Goal: Check status

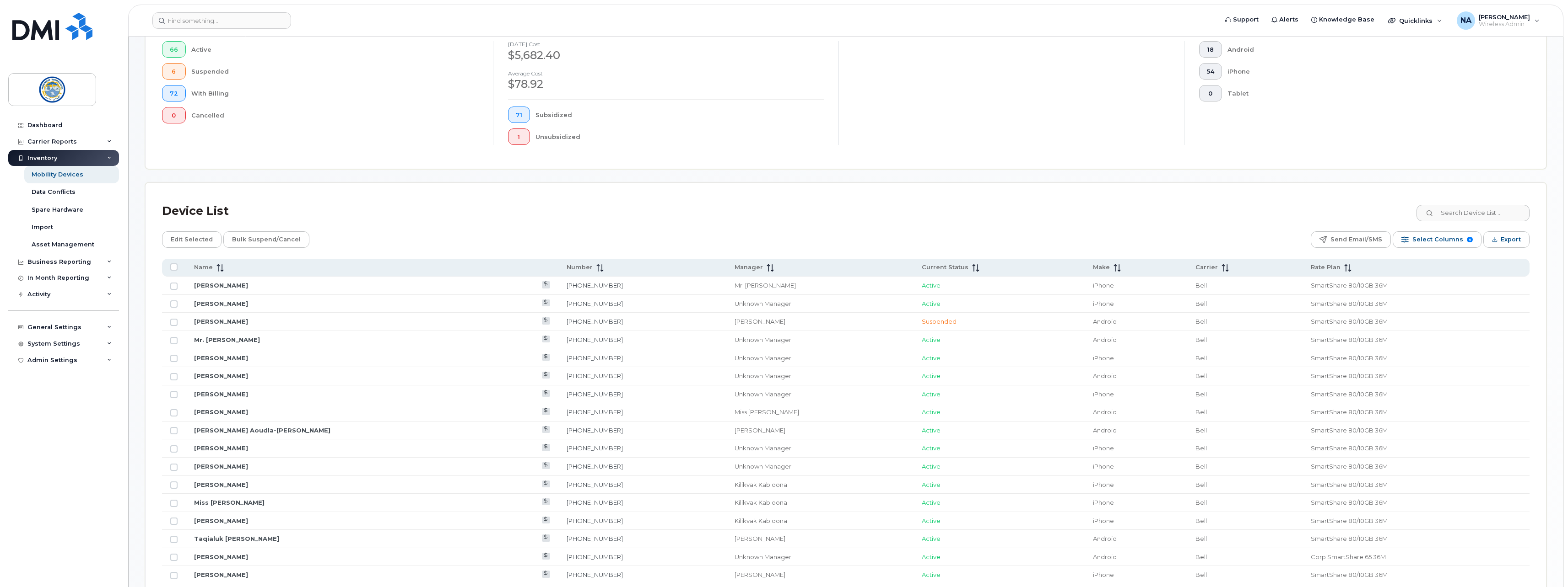
scroll to position [229, 0]
click at [1093, 259] on span "Make" at bounding box center [1102, 263] width 17 height 9
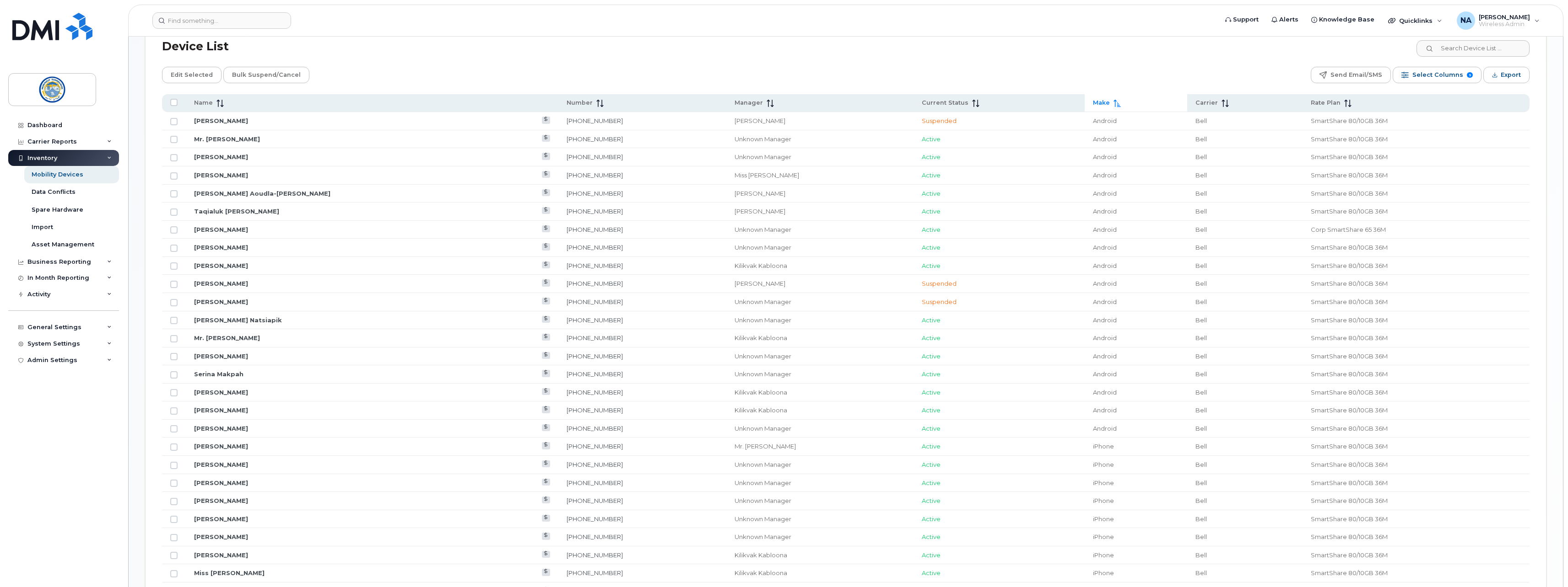
scroll to position [412, 0]
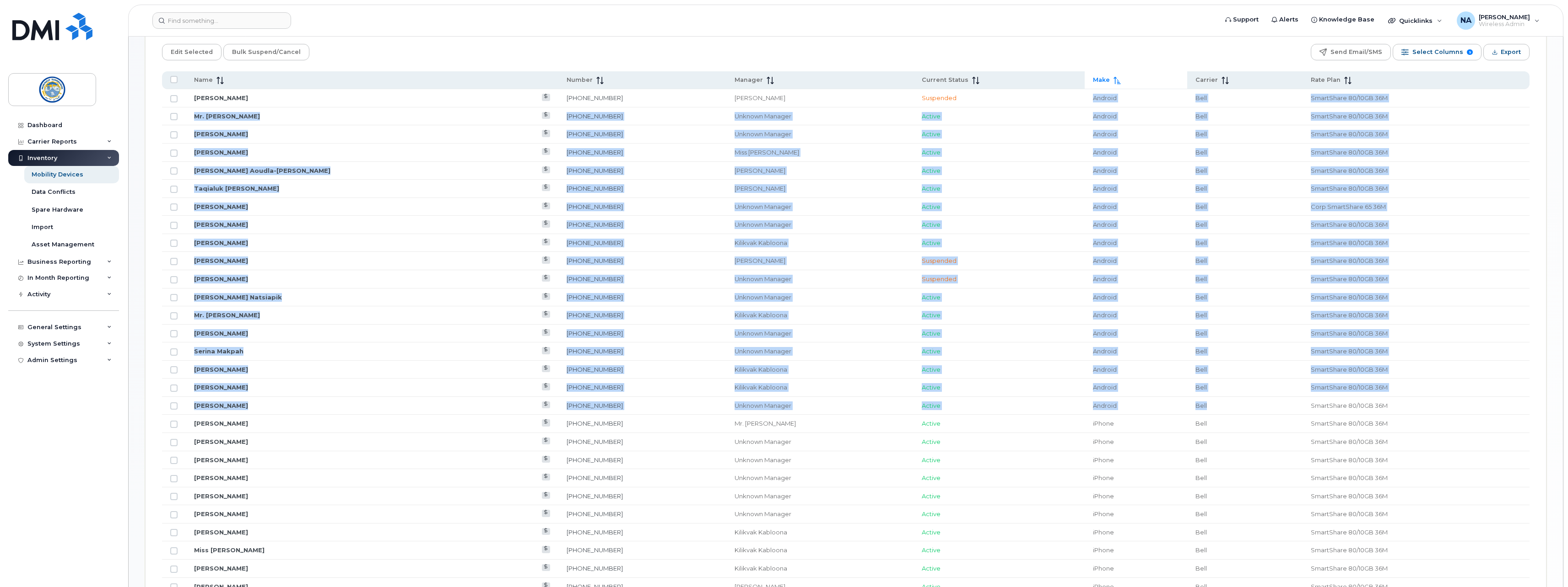
drag, startPoint x: 1167, startPoint y: 403, endPoint x: 923, endPoint y: 100, distance: 389.0
click at [923, 100] on tbody "[PERSON_NAME] [PHONE_NUMBER] [PERSON_NAME] Suspended Android Bell SmartShare 80…" at bounding box center [845, 541] width 1368 height 905
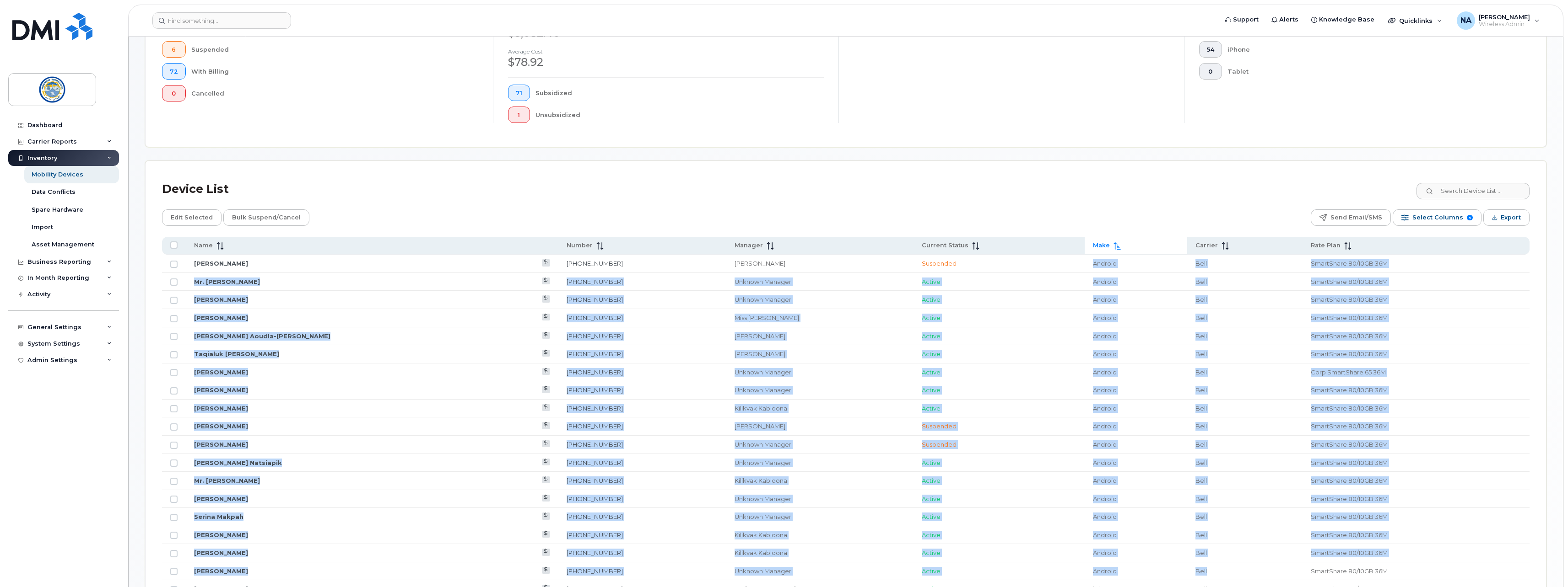
scroll to position [274, 0]
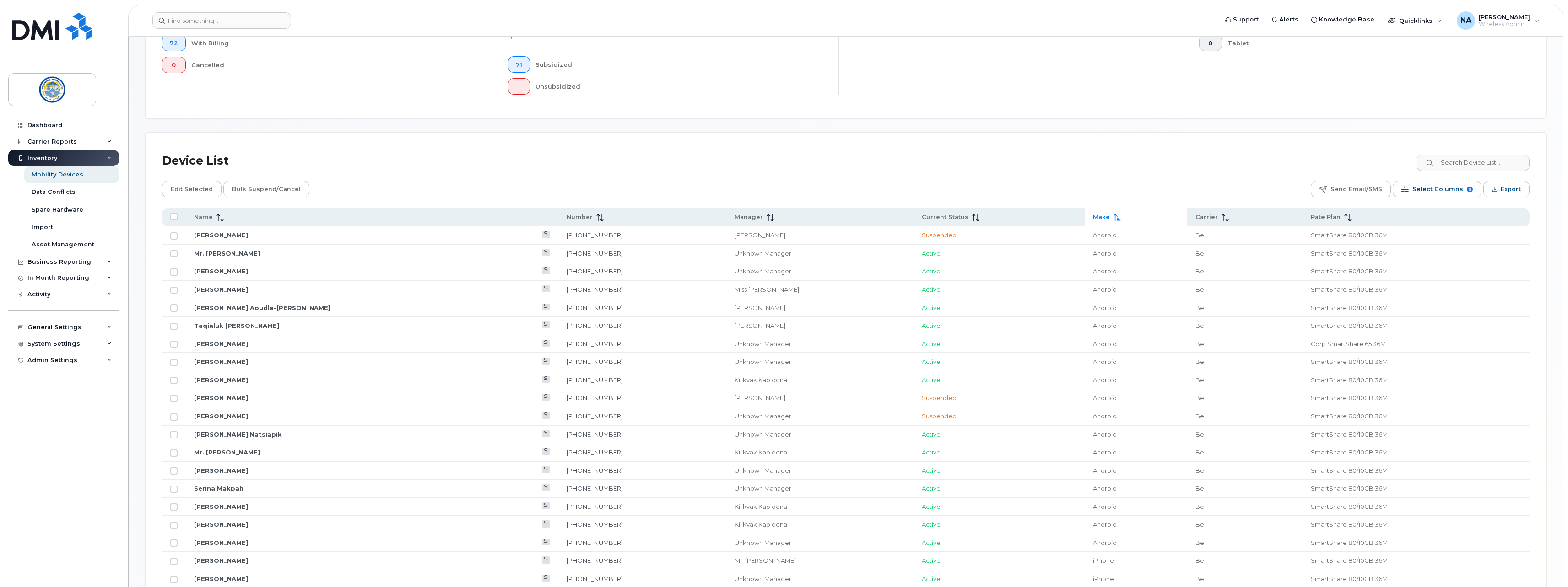
click at [971, 119] on div "Mobility Devices Devices Save Report Import from CSV Export to CSV Add Device F…" at bounding box center [845, 474] width 1401 height 1391
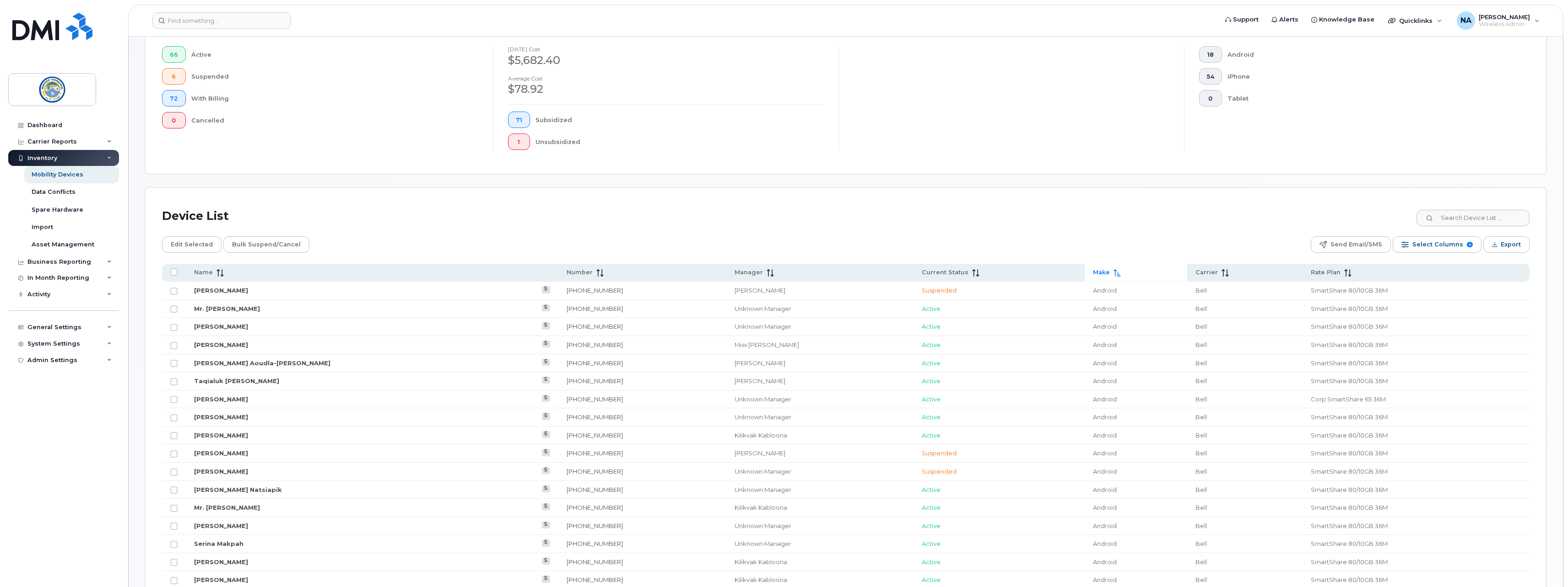
scroll to position [217, 0]
click at [54, 125] on div "Dashboard" at bounding box center [44, 125] width 35 height 7
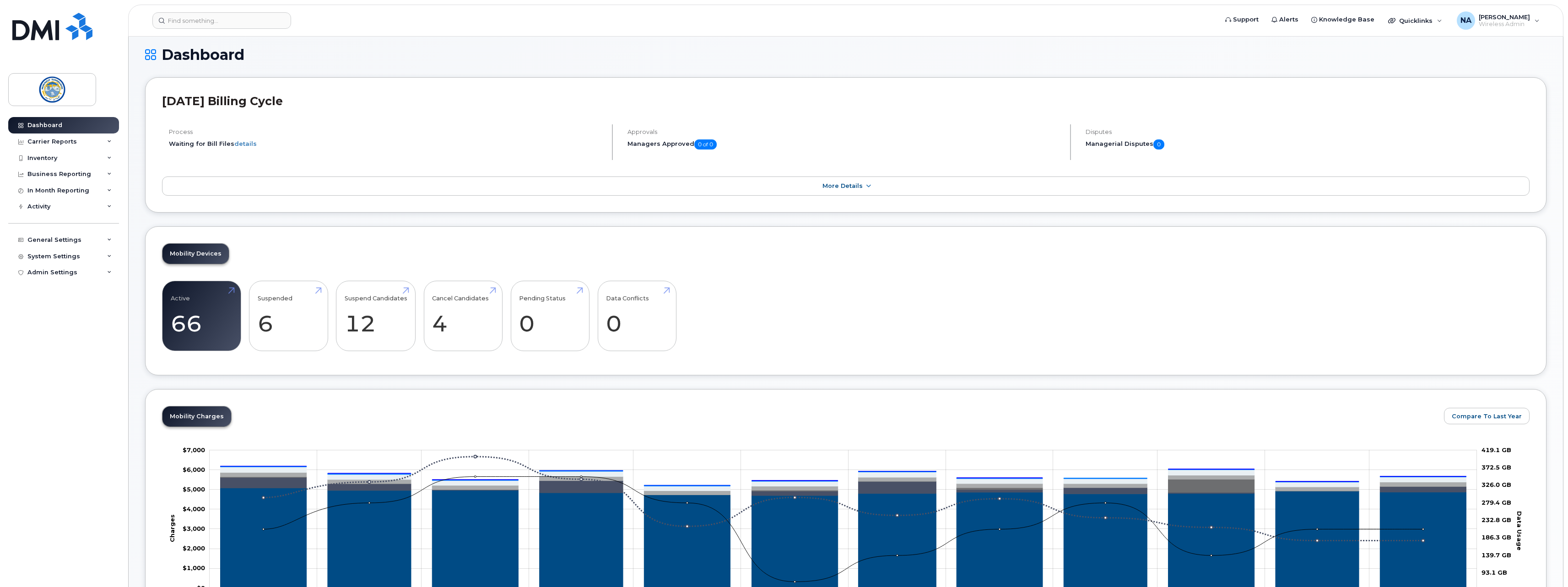
scroll to position [4, 0]
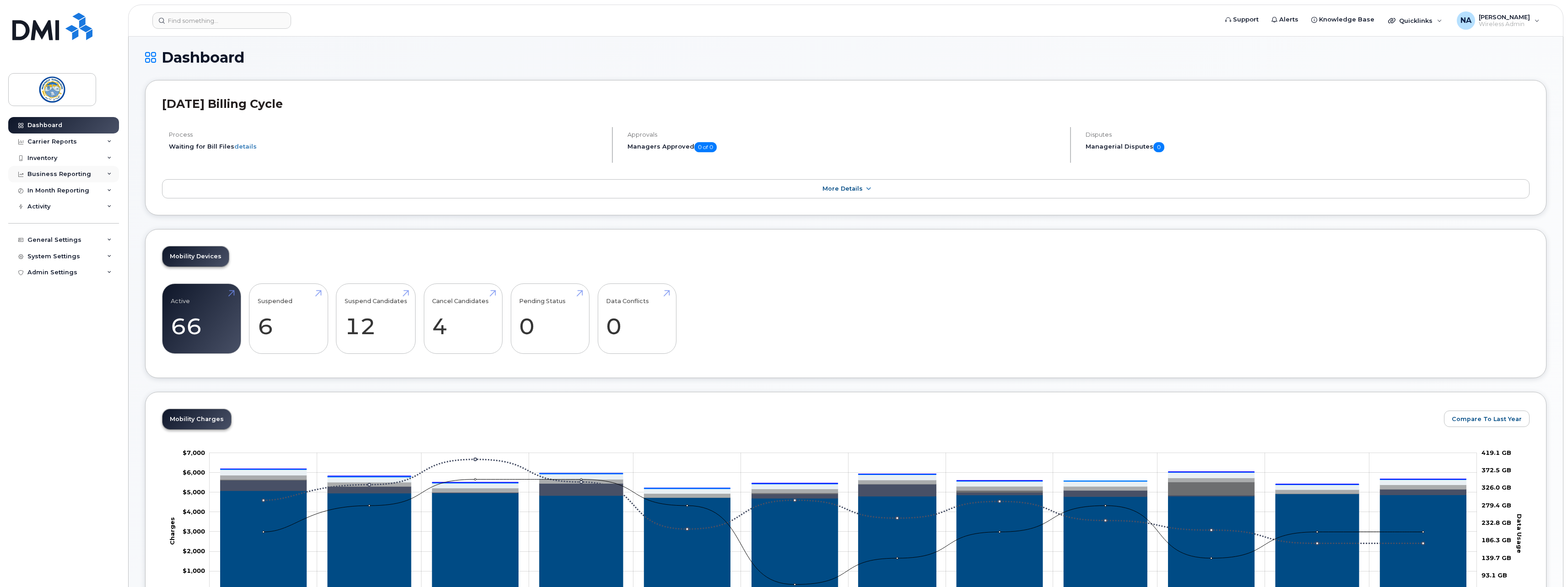
click at [70, 176] on div "Business Reporting" at bounding box center [59, 174] width 64 height 7
click at [64, 256] on div "In Month Reporting" at bounding box center [64, 260] width 111 height 16
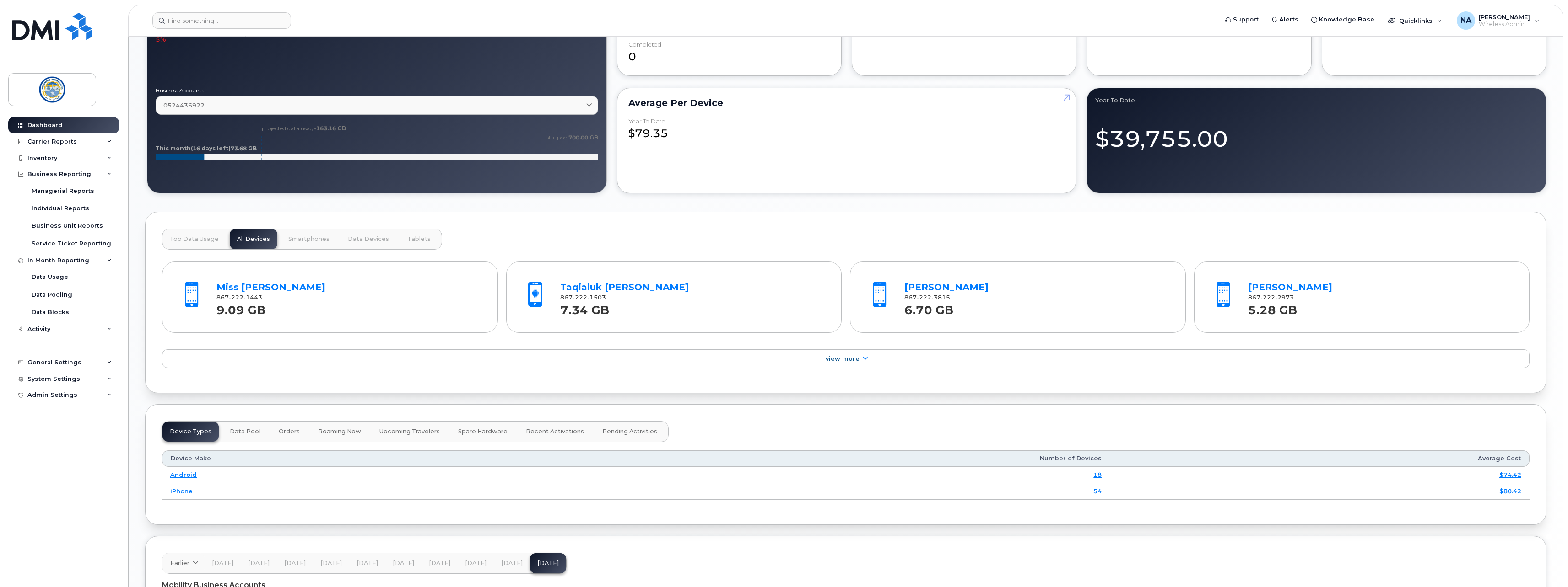
scroll to position [735, 0]
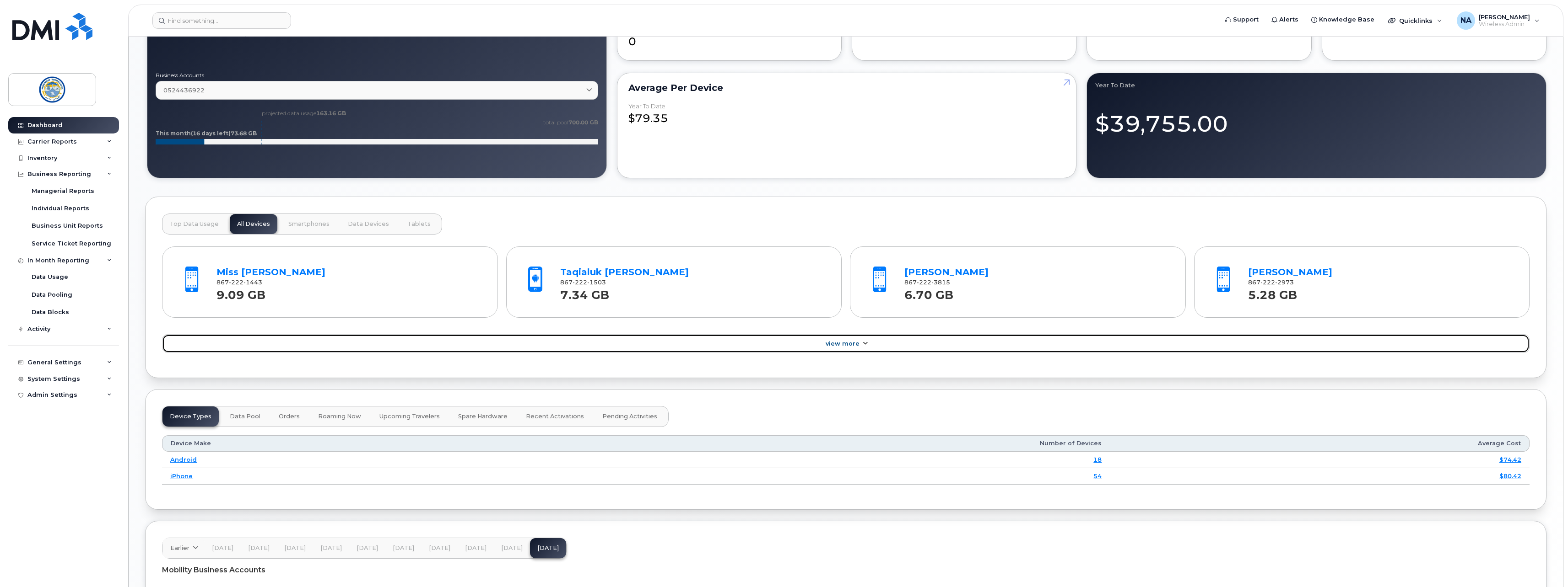
click at [845, 343] on span "View More" at bounding box center [842, 343] width 34 height 7
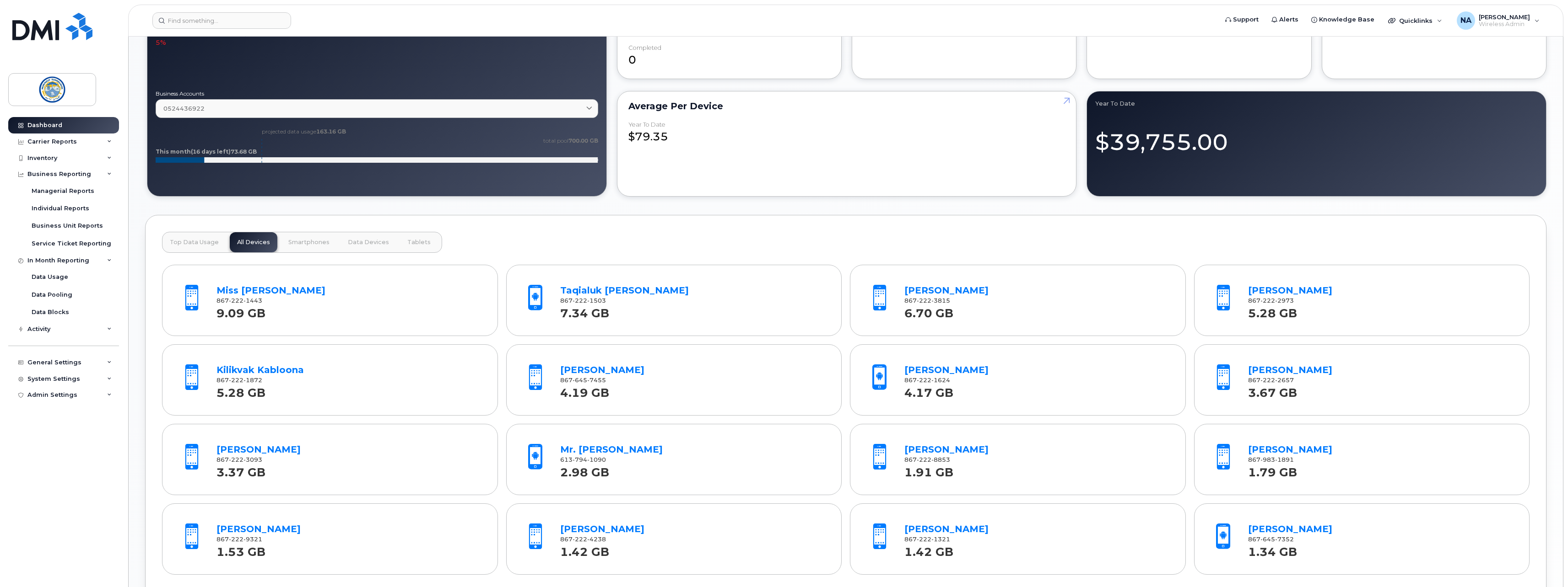
scroll to position [781, 0]
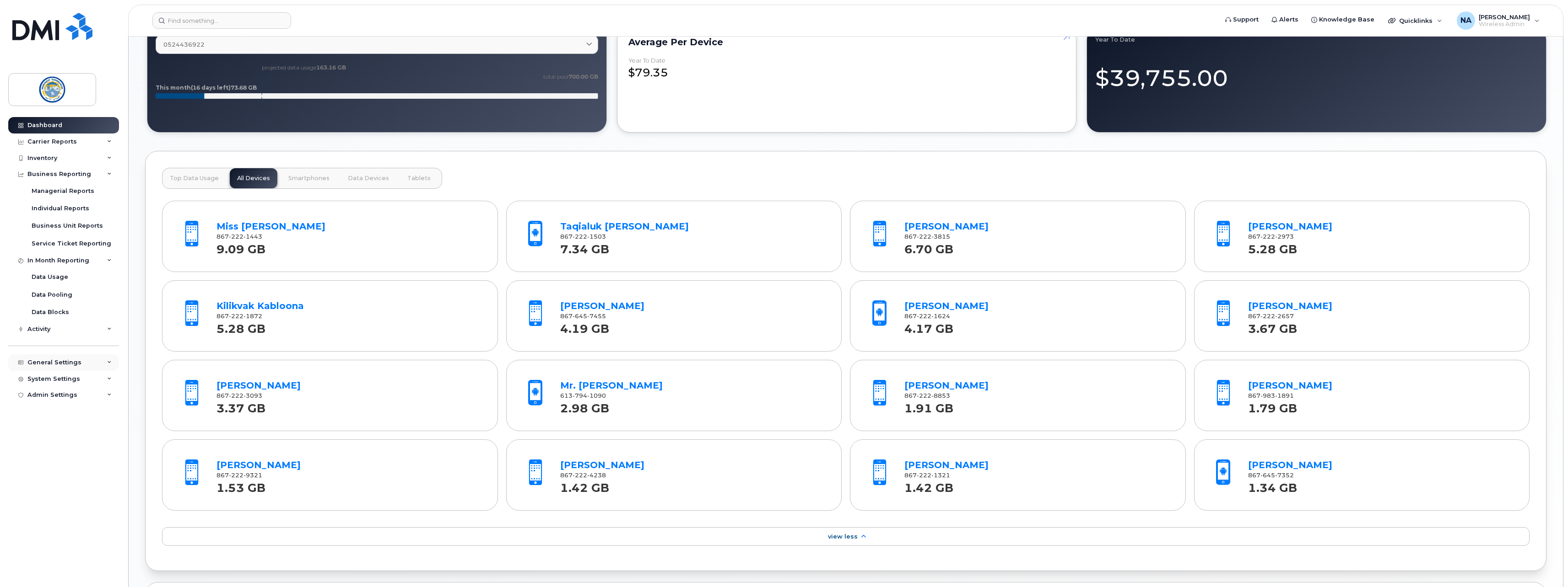
click at [69, 363] on div "General Settings" at bounding box center [54, 363] width 54 height 7
click at [59, 465] on div "Usage Alerts" at bounding box center [52, 467] width 41 height 9
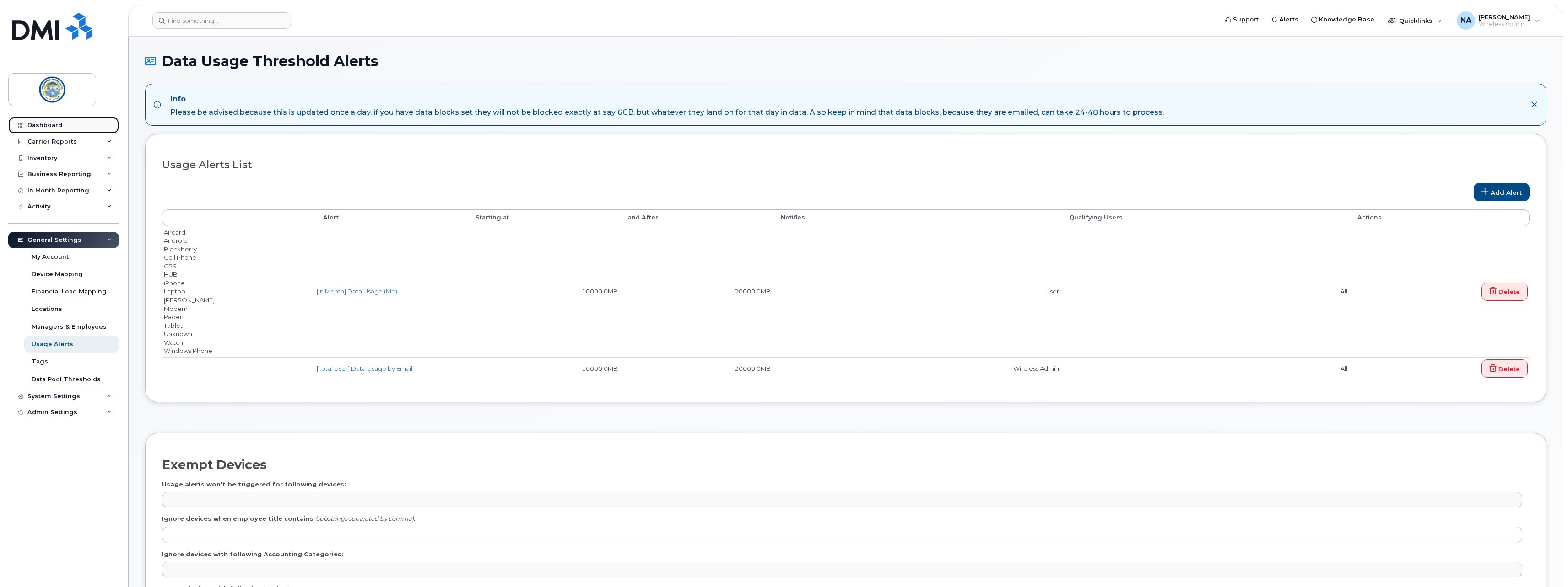
click at [52, 120] on link "Dashboard" at bounding box center [64, 125] width 111 height 16
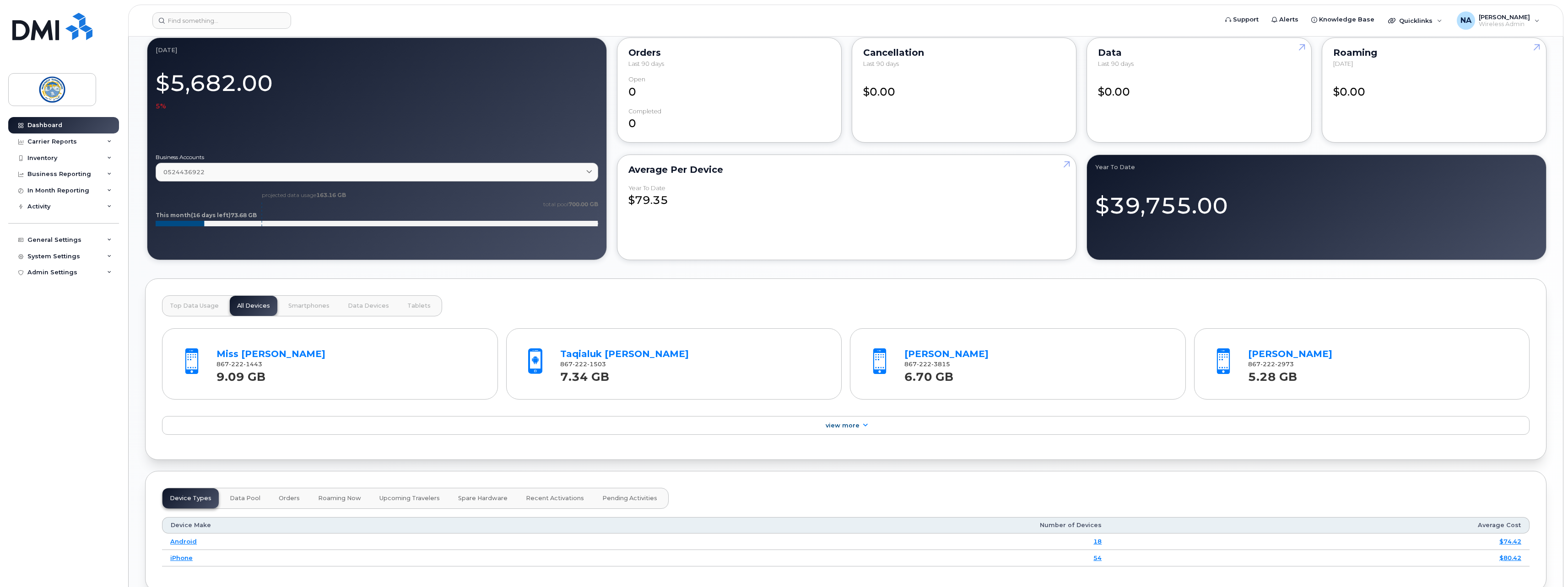
scroll to position [732, 0]
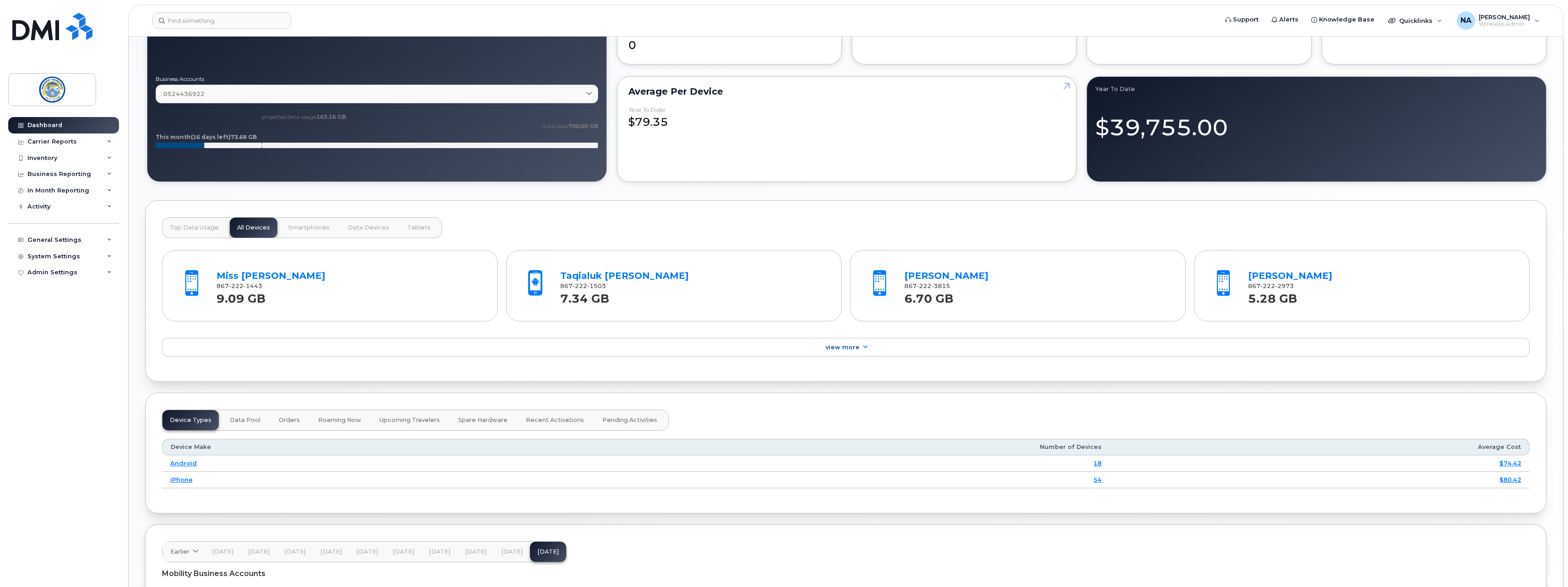
click at [240, 419] on span "Data Pool" at bounding box center [245, 420] width 30 height 7
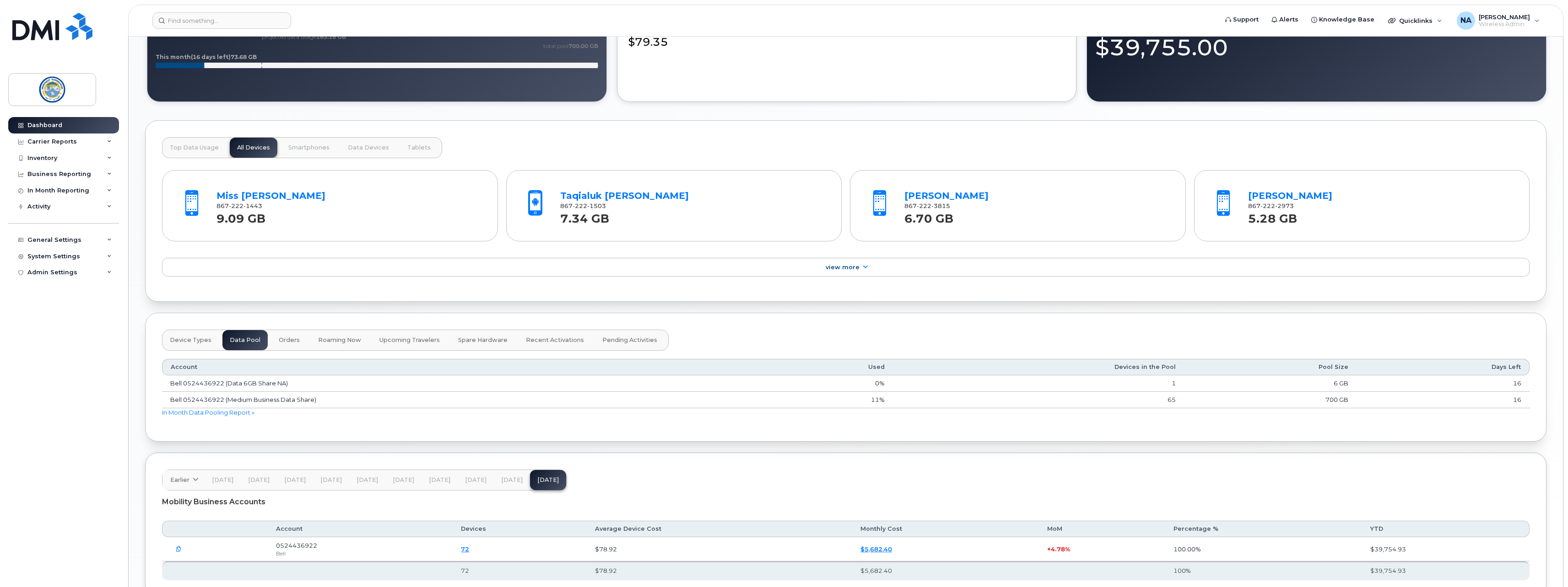
scroll to position [823, 0]
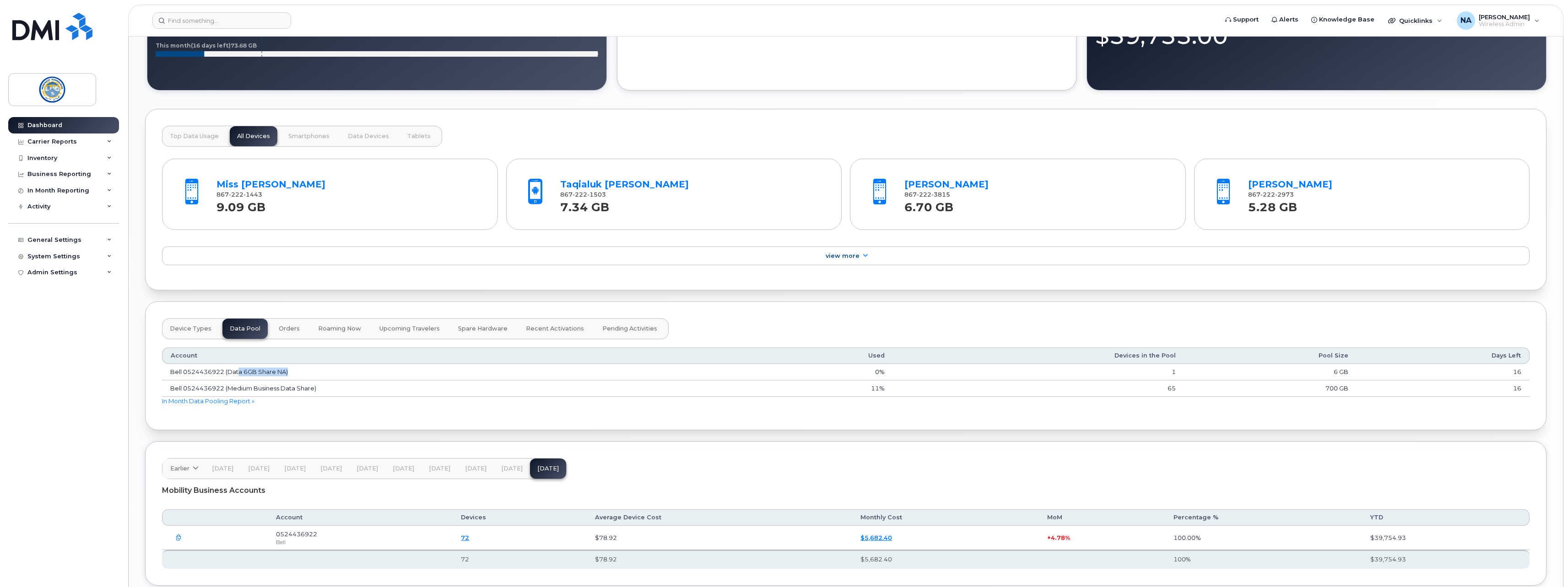
drag, startPoint x: 240, startPoint y: 373, endPoint x: 295, endPoint y: 375, distance: 55.0
click at [295, 375] on td "Bell 0524436922 (Data 6GB Share NA)" at bounding box center [466, 372] width 608 height 16
drag, startPoint x: 295, startPoint y: 375, endPoint x: 413, endPoint y: 369, distance: 118.2
click at [413, 369] on td "Bell 0524436922 (Data 6GB Share NA)" at bounding box center [466, 372] width 608 height 16
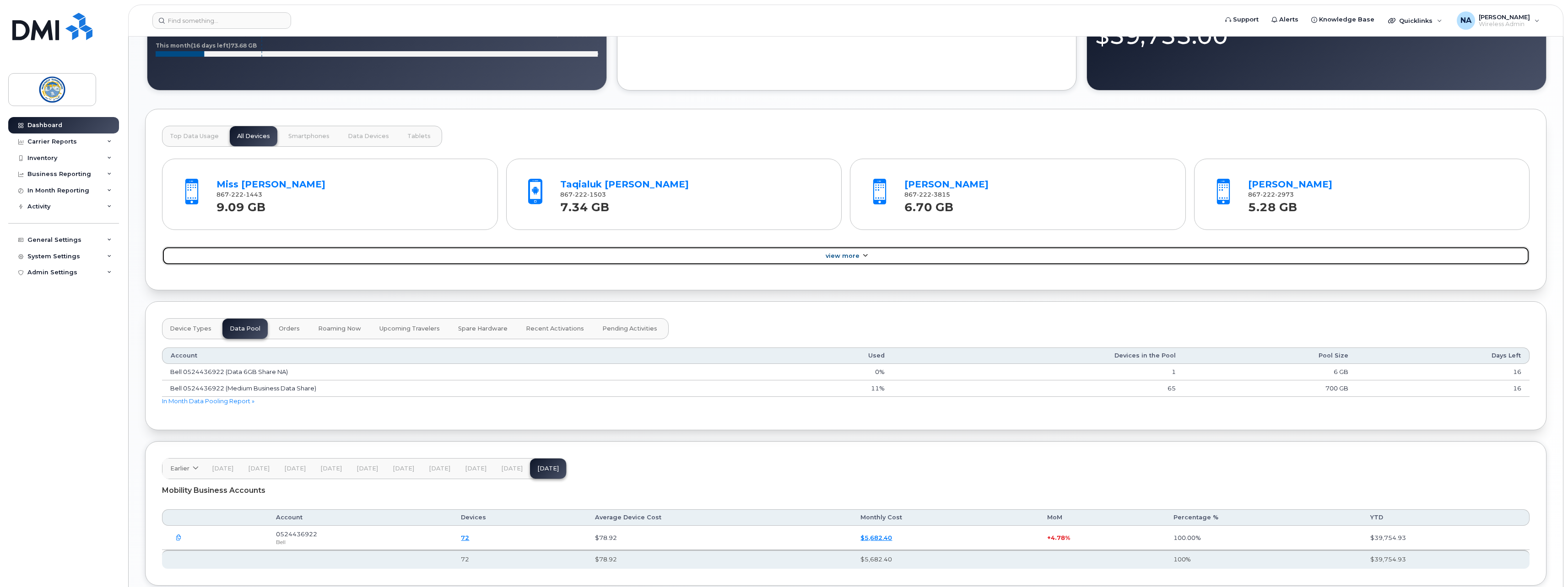
click at [756, 257] on link "View More" at bounding box center [845, 256] width 1368 height 19
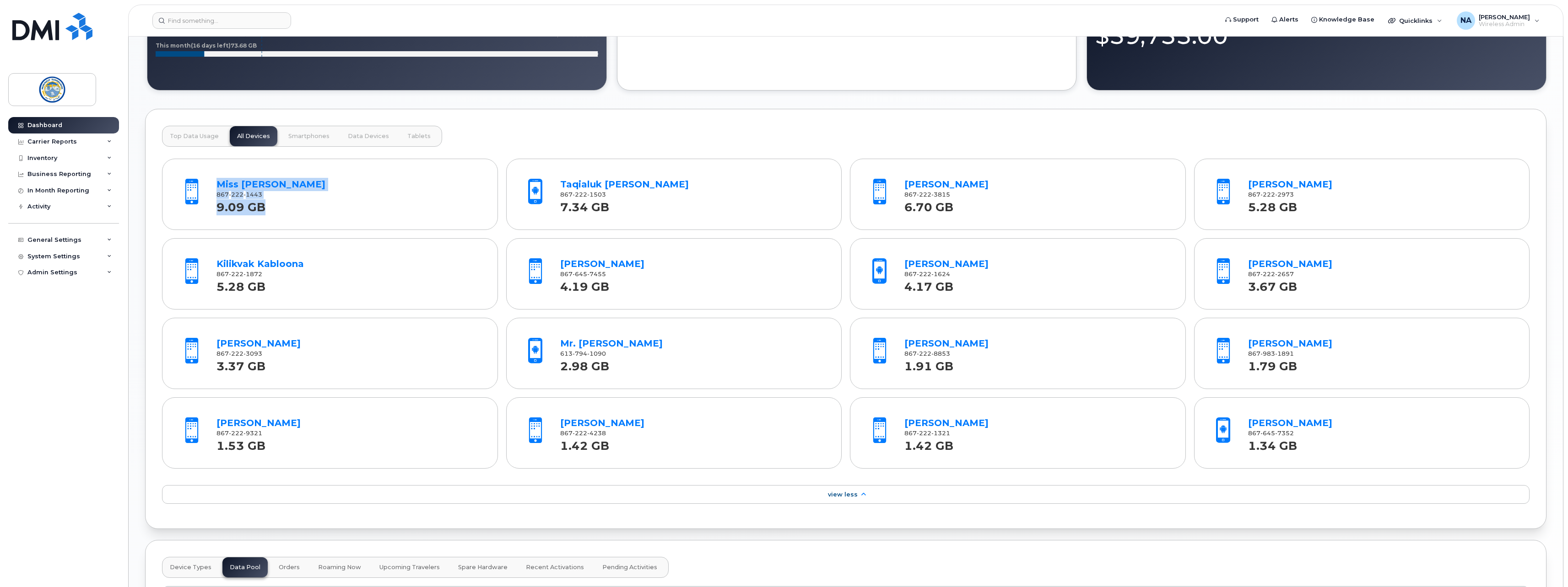
drag, startPoint x: 202, startPoint y: 209, endPoint x: 293, endPoint y: 213, distance: 91.1
click at [293, 213] on div "Miss Malaya Mikijuk 867 222 1443 9.09 GB" at bounding box center [330, 194] width 319 height 61
drag, startPoint x: 293, startPoint y: 213, endPoint x: 355, endPoint y: 219, distance: 62.3
click at [355, 219] on div "Miss Malaya Mikijuk 867 222 1443 9.09 GB" at bounding box center [330, 194] width 319 height 61
click at [410, 207] on div "9.09 GB" at bounding box center [349, 207] width 265 height 16
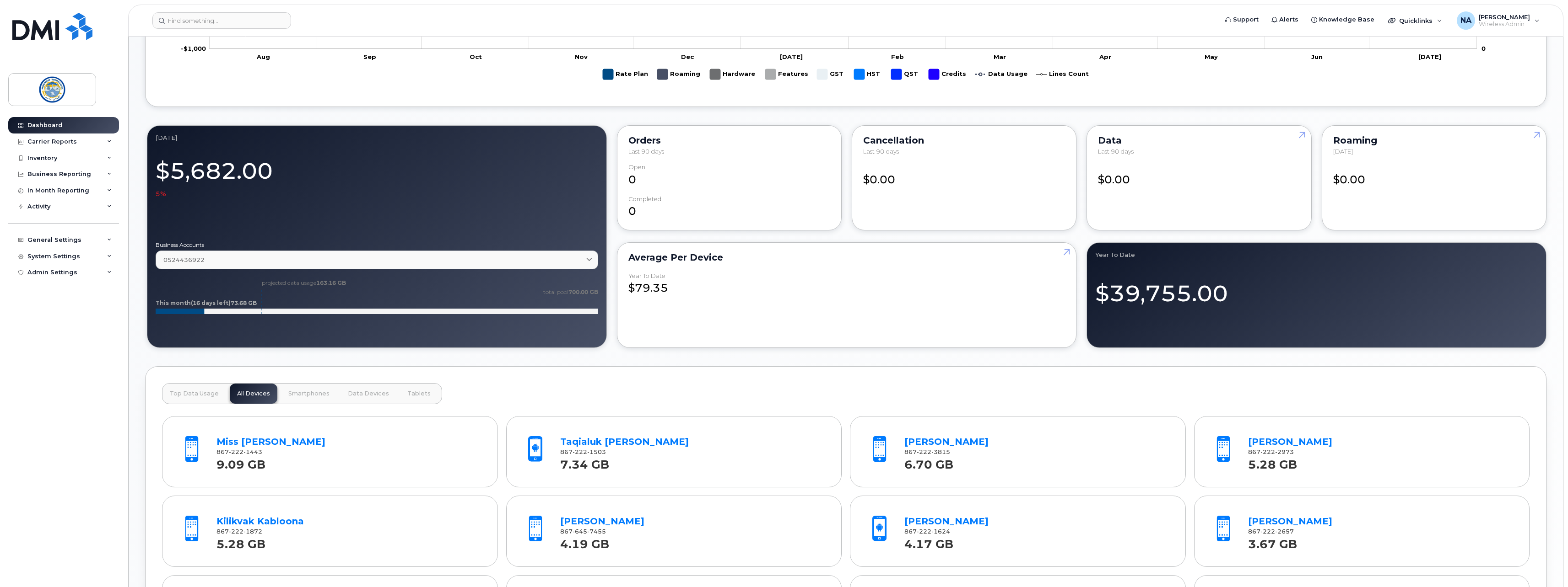
scroll to position [412, 0]
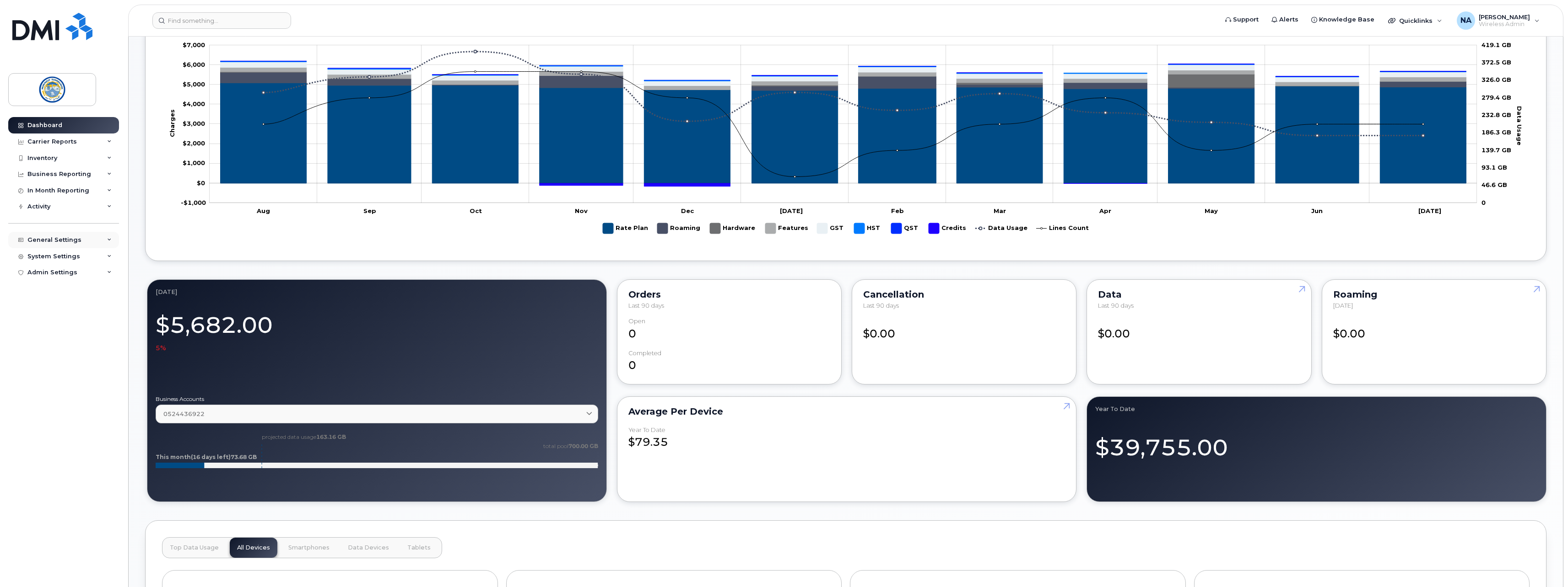
click at [66, 241] on div "General Settings" at bounding box center [54, 240] width 54 height 7
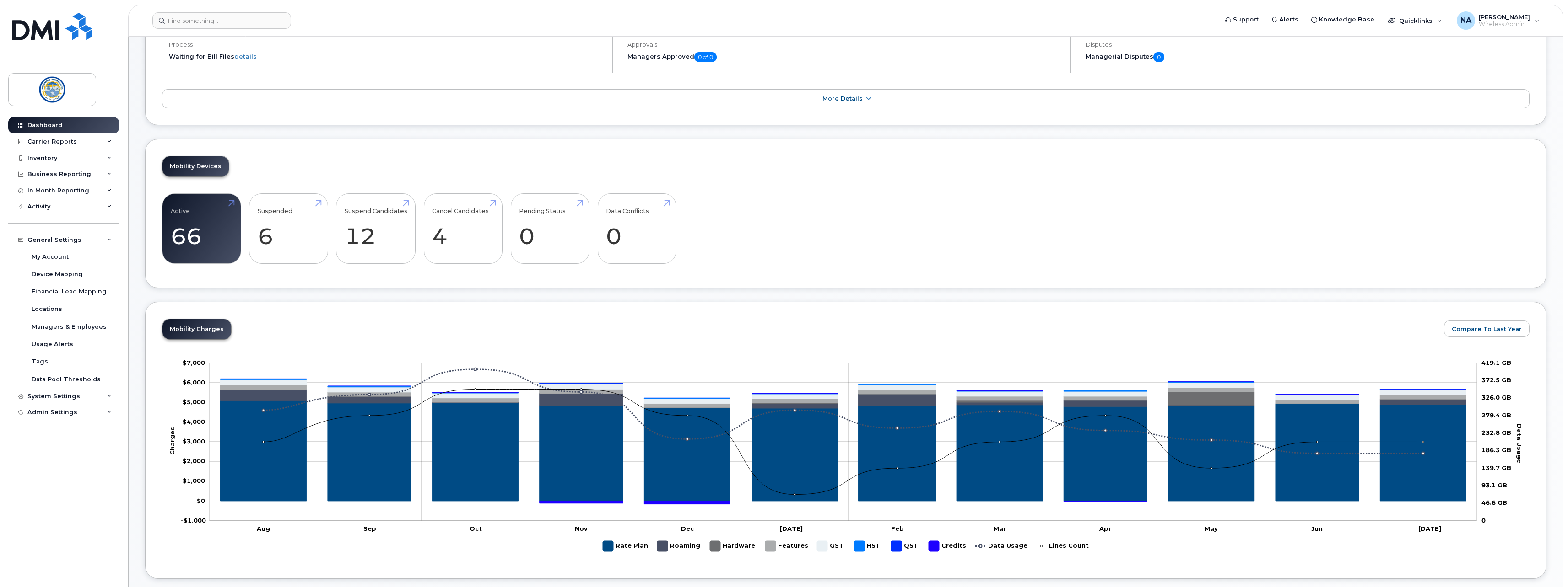
scroll to position [91, 0]
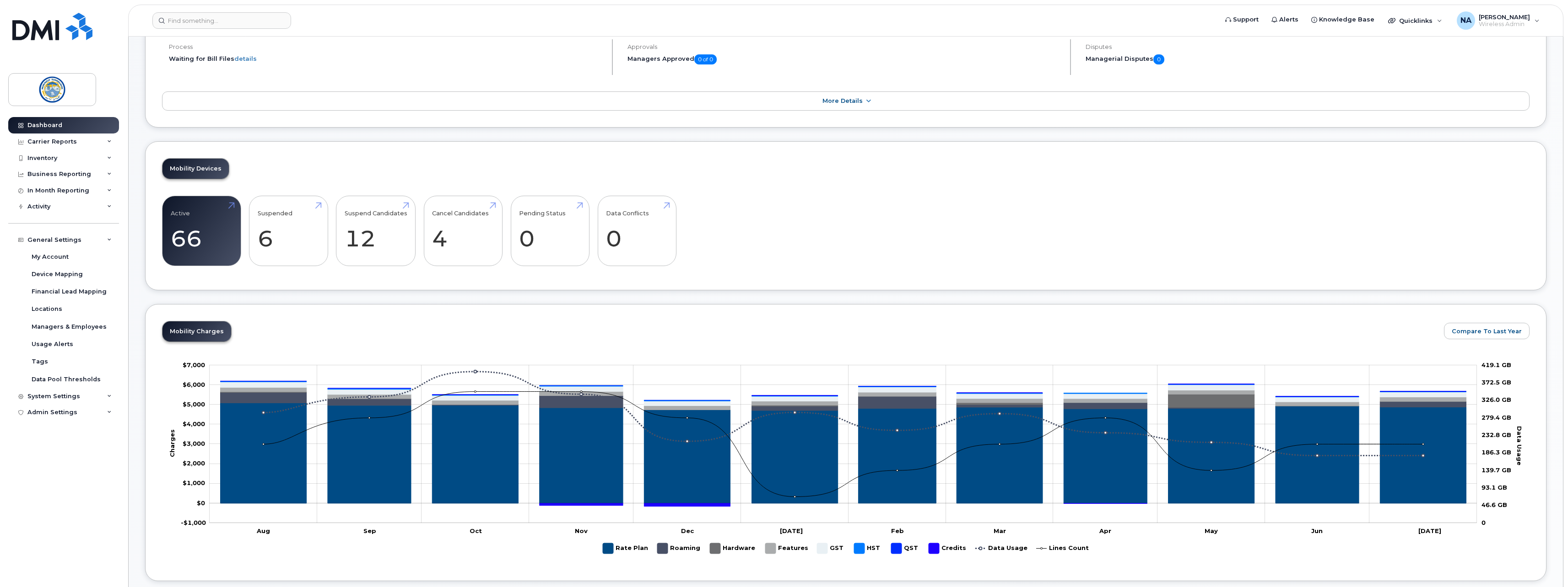
click at [823, 242] on div "Active 66 20% Suspended 6 500% Suspend Candidates 12 Cancel Candidates 4 Pendin…" at bounding box center [845, 235] width 1368 height 78
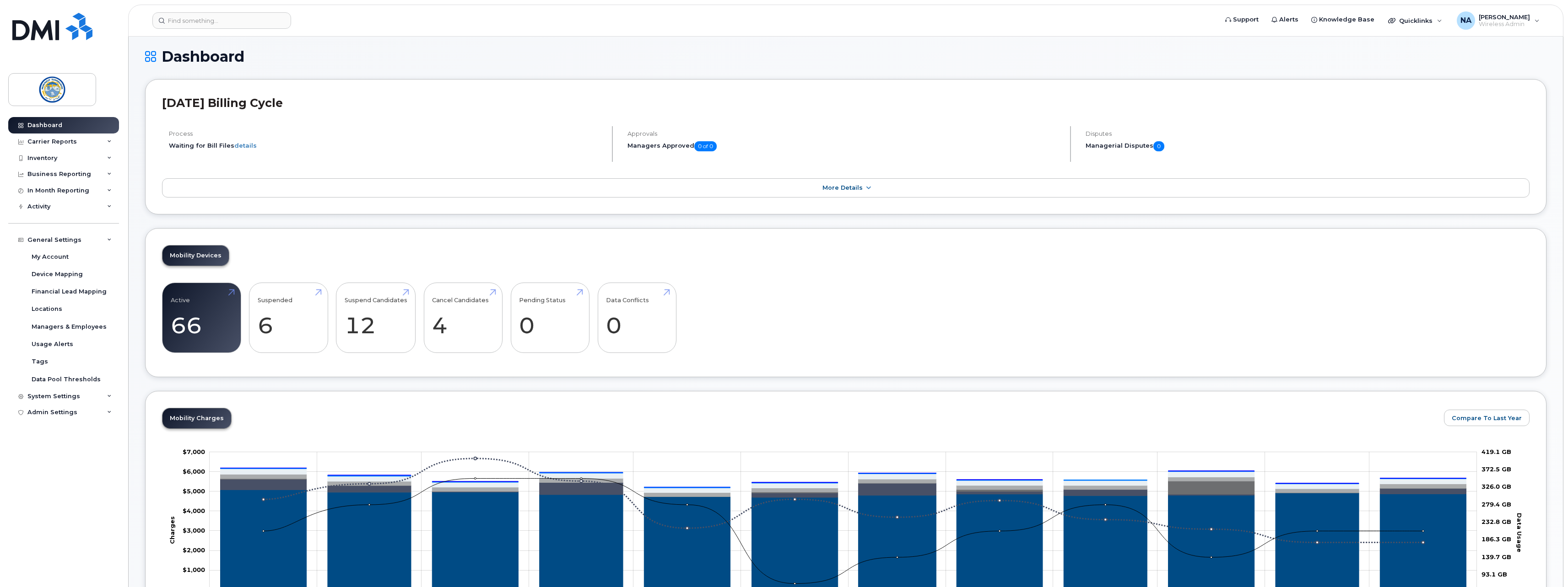
scroll to position [0, 0]
